Goal: Task Accomplishment & Management: Manage account settings

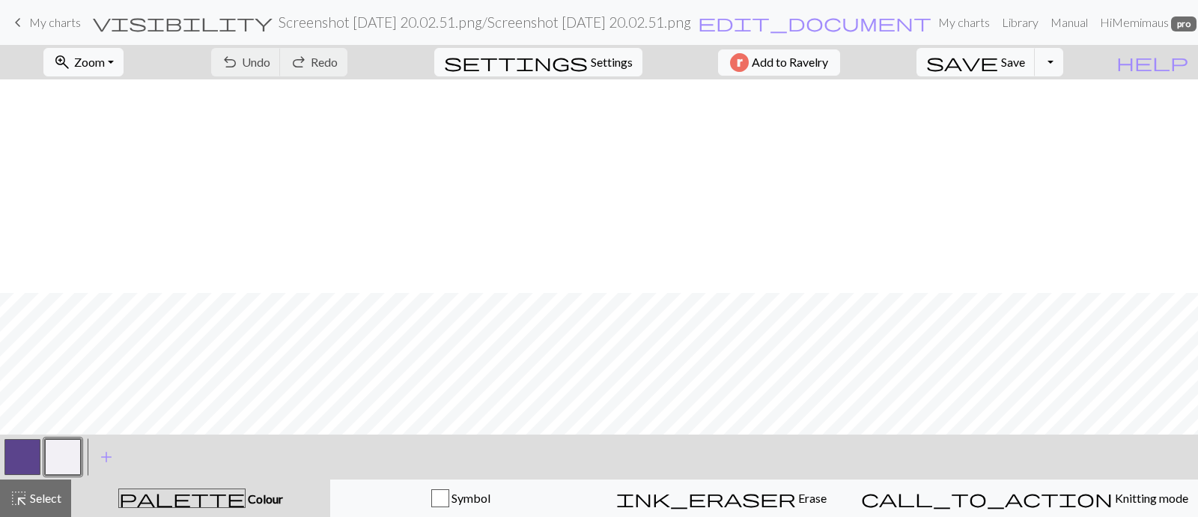
scroll to position [213, 0]
click at [777, 27] on span "edit_document" at bounding box center [815, 22] width 234 height 21
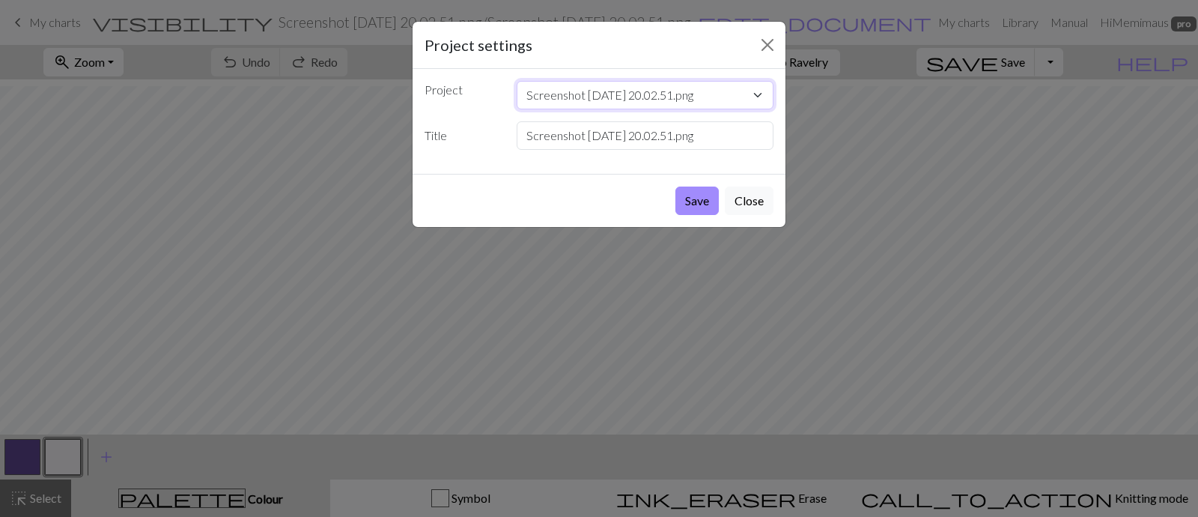
click at [745, 109] on select "Screenshot [DATE] 20.02.51.png Star Socks Candy corn Spooky Pokisocks Back Tops…" at bounding box center [646, 95] width 258 height 28
drag, startPoint x: 720, startPoint y: 174, endPoint x: 744, endPoint y: 169, distance: 23.6
click at [723, 150] on input "Screenshot [DATE] 20.02.51.png" at bounding box center [646, 135] width 258 height 28
drag, startPoint x: 764, startPoint y: 170, endPoint x: 395, endPoint y: 94, distance: 376.8
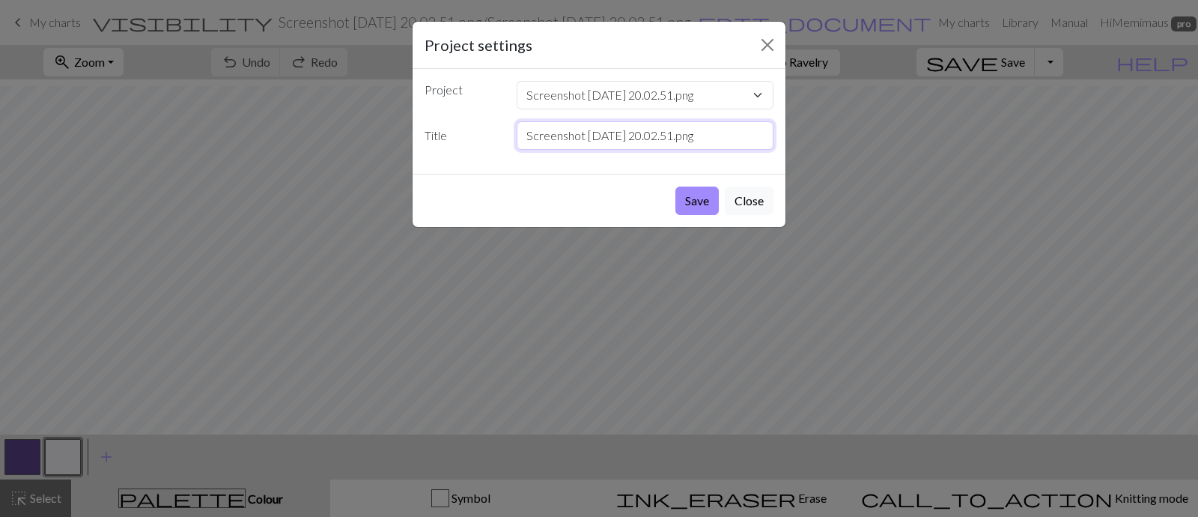
click at [385, 104] on div "Project settings Project Screenshot [DATE] 20.02.51.png Star Socks Candy corn S…" at bounding box center [599, 258] width 1198 height 517
click at [557, 150] on input "text" at bounding box center [646, 135] width 258 height 28
type input "Haunted Night Skies CW"
click at [675, 186] on button "Save" at bounding box center [696, 200] width 43 height 28
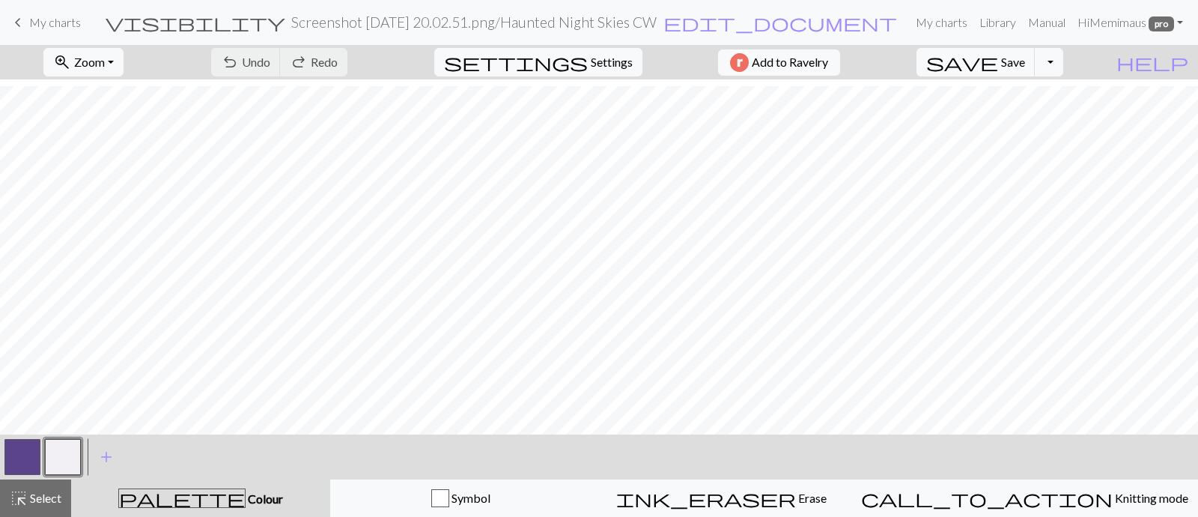
click at [49, 22] on div "Chart saved" at bounding box center [599, 29] width 1198 height 59
click at [62, 19] on span "My charts" at bounding box center [55, 22] width 52 height 14
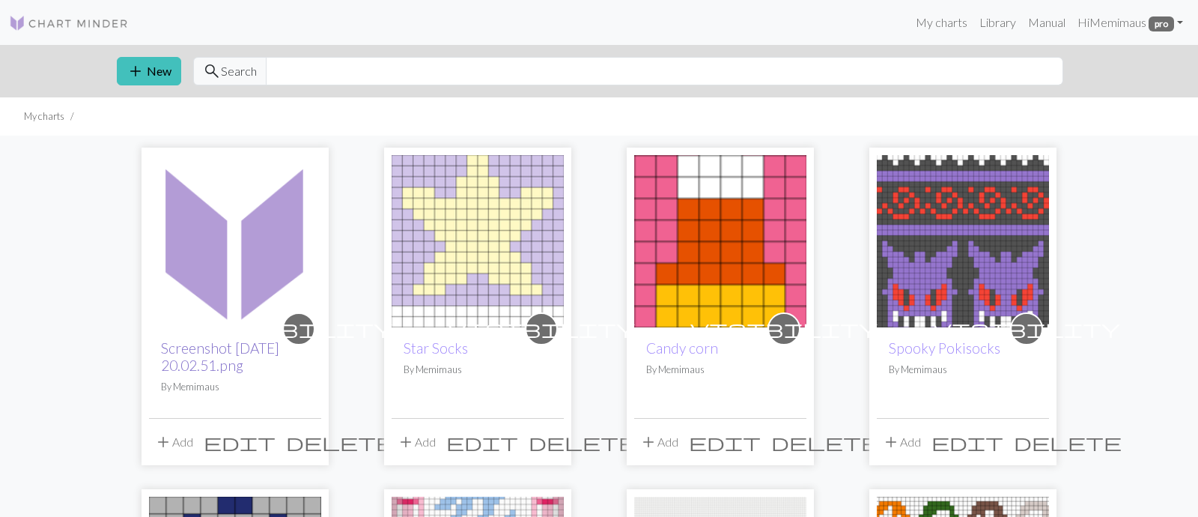
click at [248, 374] on link "Screenshot 2025-09-30 at 20.02.51.png" at bounding box center [220, 356] width 118 height 34
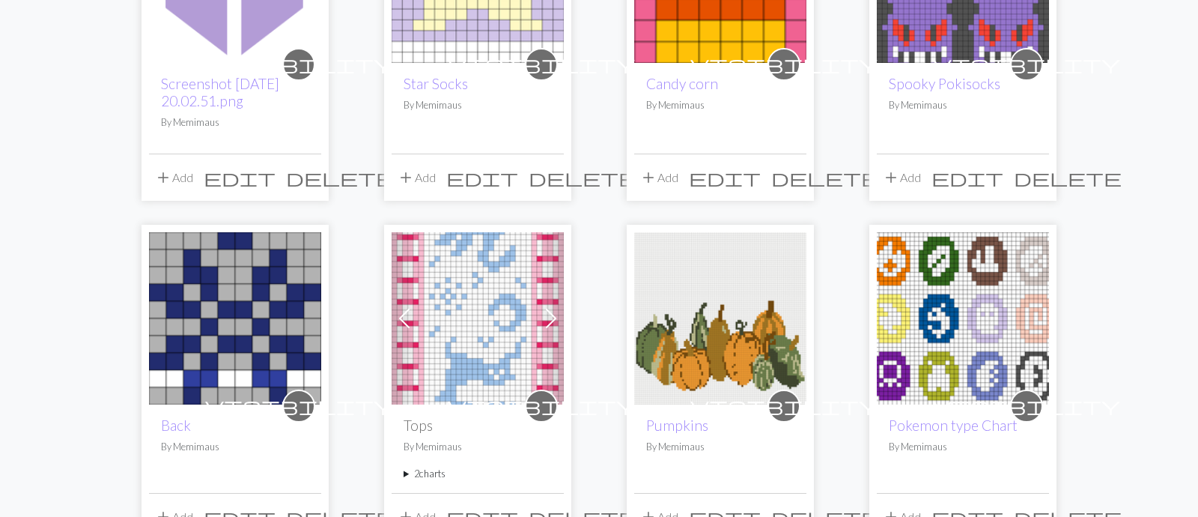
scroll to position [272, 0]
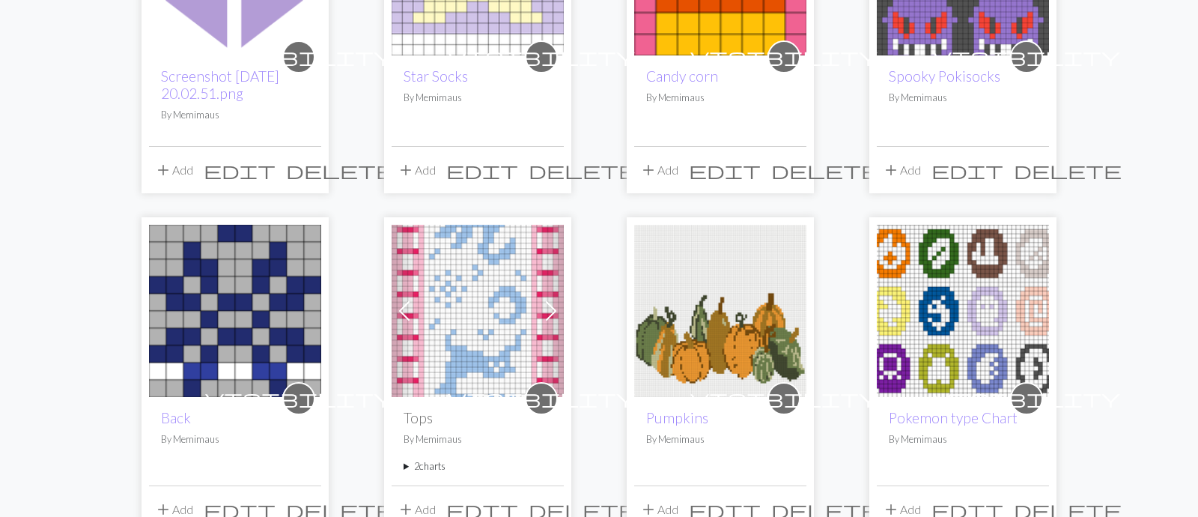
click at [270, 180] on span "edit" at bounding box center [240, 170] width 72 height 21
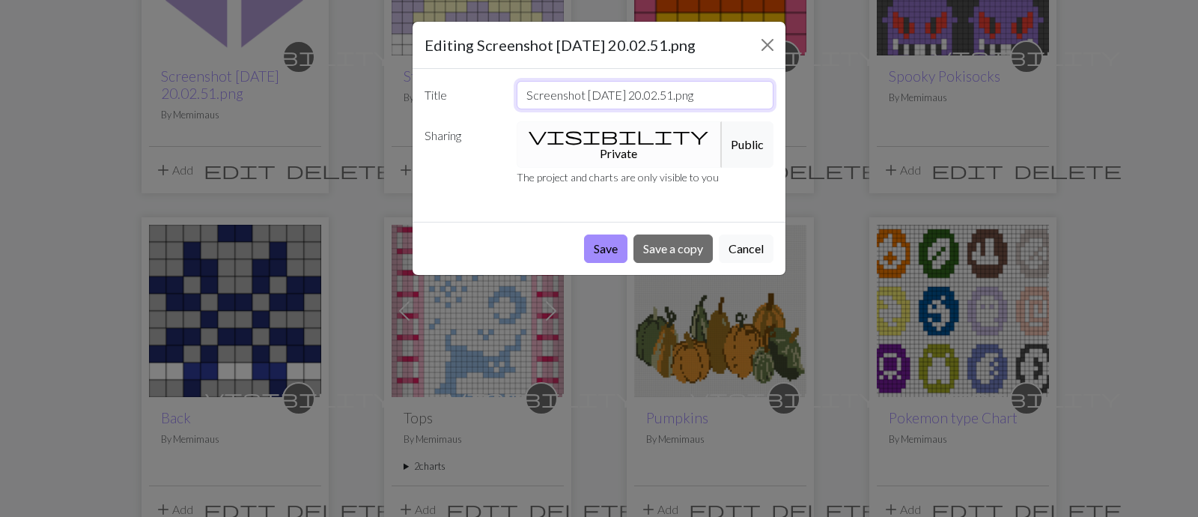
scroll to position [0, 29]
drag, startPoint x: 535, startPoint y: 148, endPoint x: 955, endPoint y: 154, distance: 420.1
click at [955, 154] on div "Editing Screenshot 2025-09-30 at 20.02.51.png Title Screenshot 2025-09-30 at 20…" at bounding box center [599, 258] width 1198 height 517
type input "S"
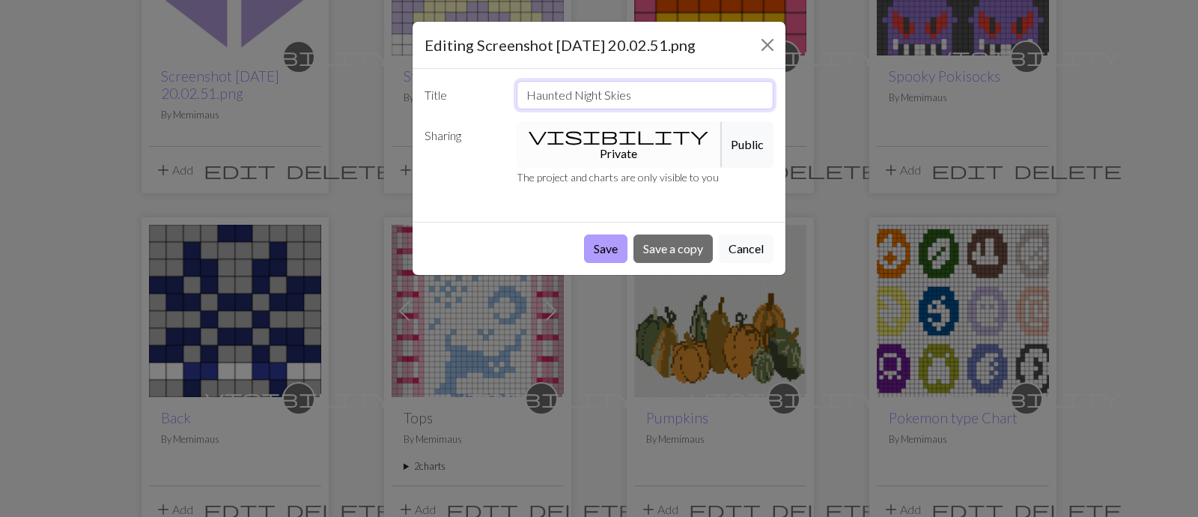
type input "Haunted Night Skies"
click at [584, 263] on button "Save" at bounding box center [605, 248] width 43 height 28
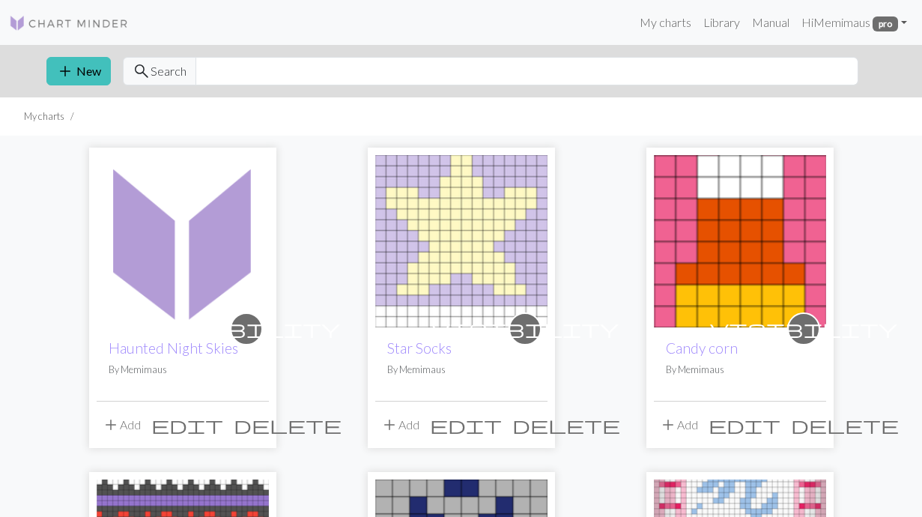
click at [723, 267] on img at bounding box center [740, 241] width 172 height 172
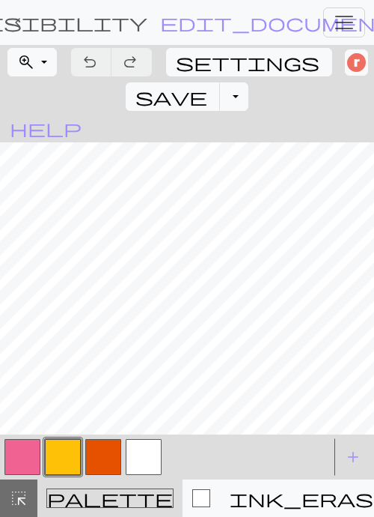
scroll to position [7, 0]
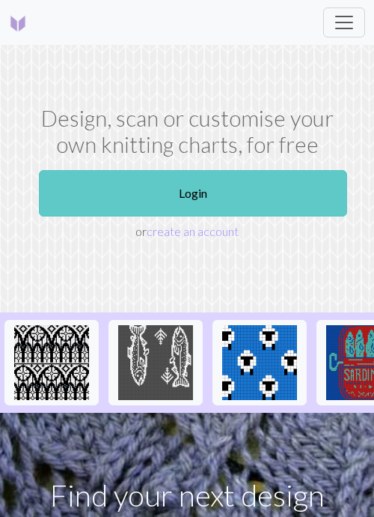
click at [230, 216] on link "Login" at bounding box center [193, 193] width 309 height 46
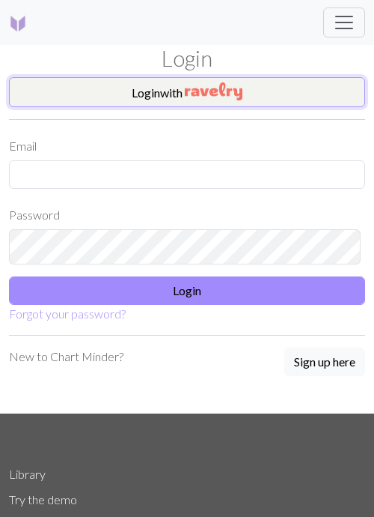
click at [215, 100] on img "button" at bounding box center [214, 91] width 58 height 18
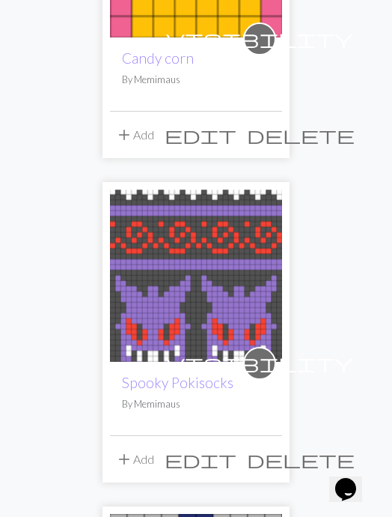
scroll to position [937, 0]
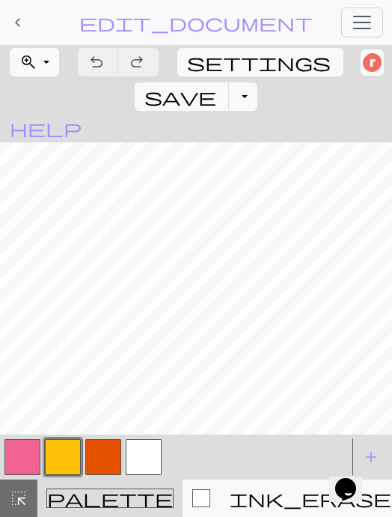
scroll to position [7, 0]
